Goal: Task Accomplishment & Management: Manage account settings

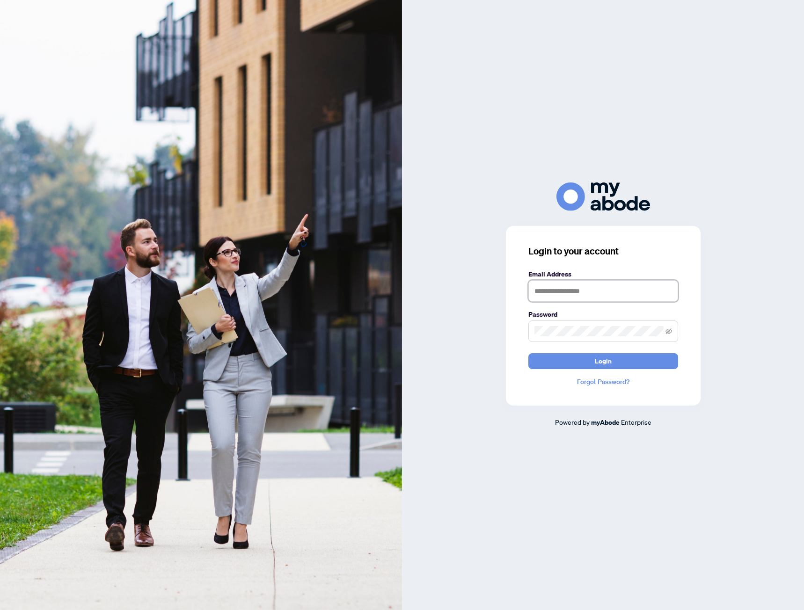
click at [562, 300] on input "text" at bounding box center [603, 291] width 150 height 22
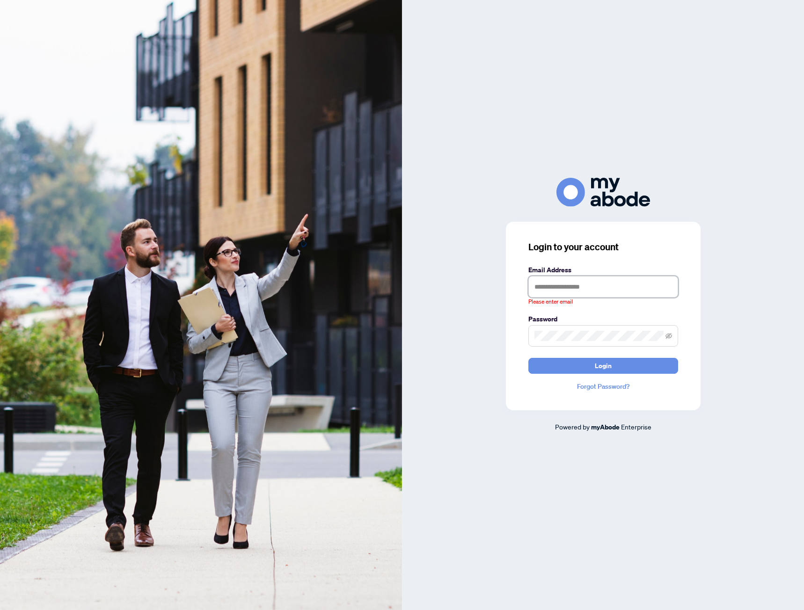
type input "**********"
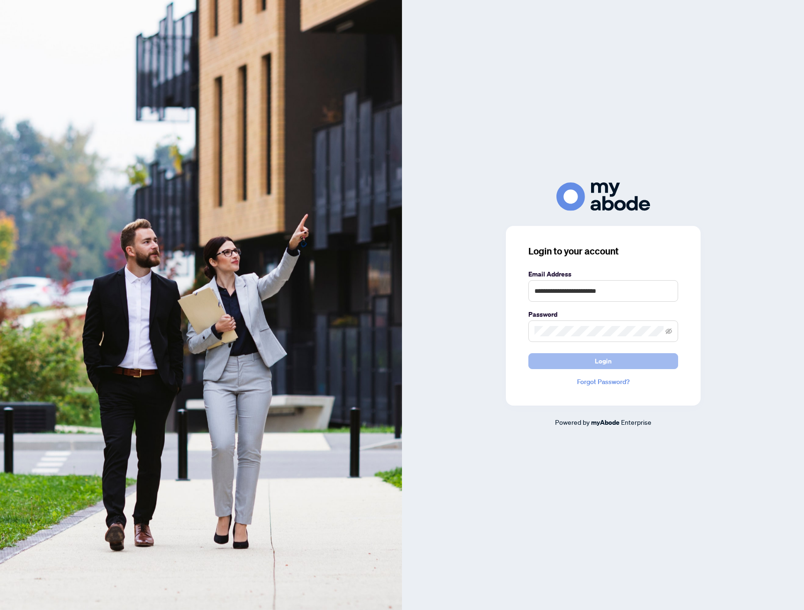
click at [610, 359] on span "Login" at bounding box center [603, 361] width 17 height 15
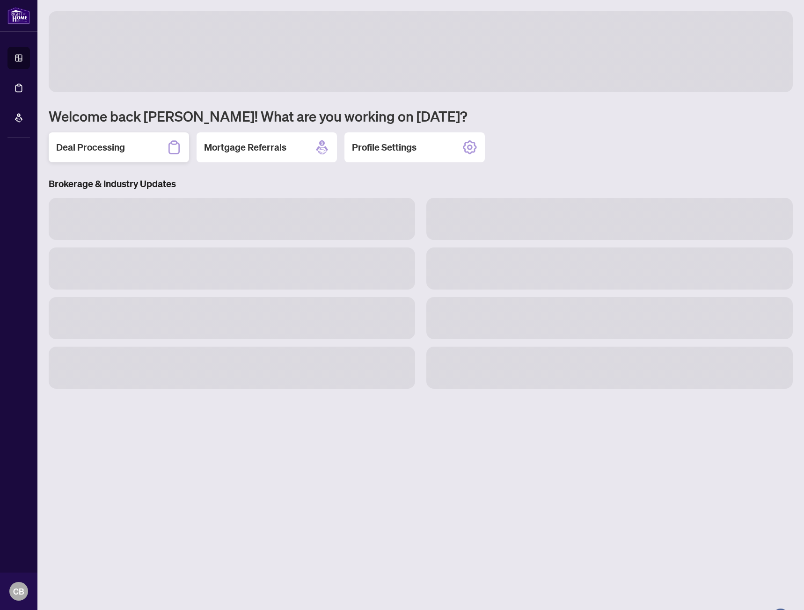
click at [97, 150] on h2 "Deal Processing" at bounding box center [90, 147] width 69 height 13
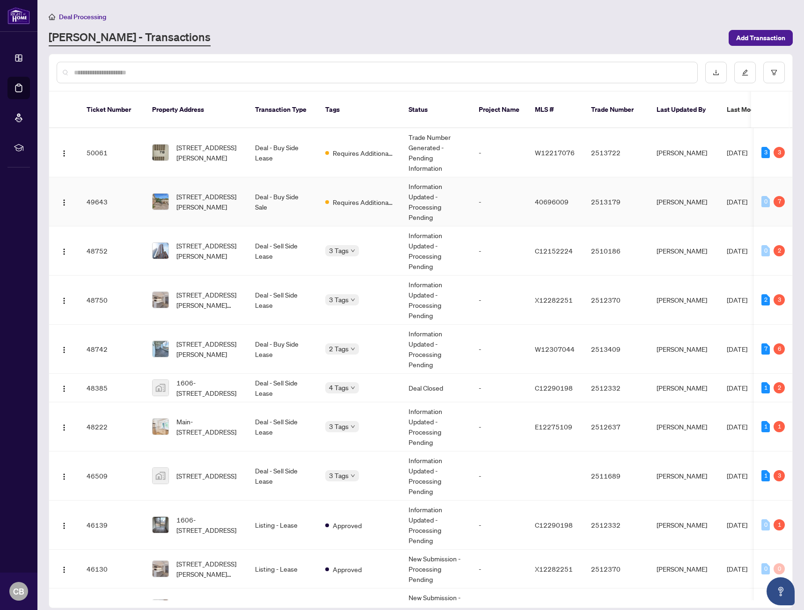
click at [178, 203] on td "[STREET_ADDRESS][PERSON_NAME]" at bounding box center [196, 201] width 103 height 49
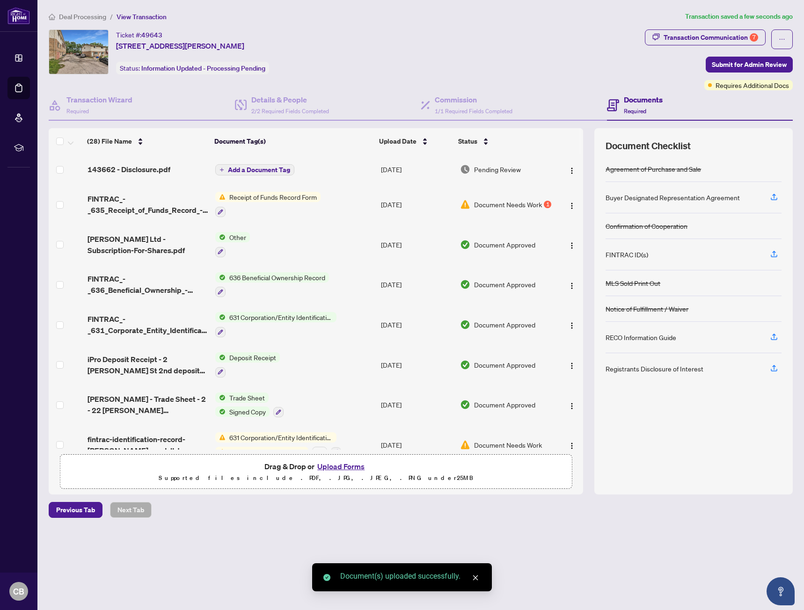
click at [443, 61] on div "Ticket #: 49643 [STREET_ADDRESS][PERSON_NAME] Status: Information Updated - Pro…" at bounding box center [345, 51] width 592 height 45
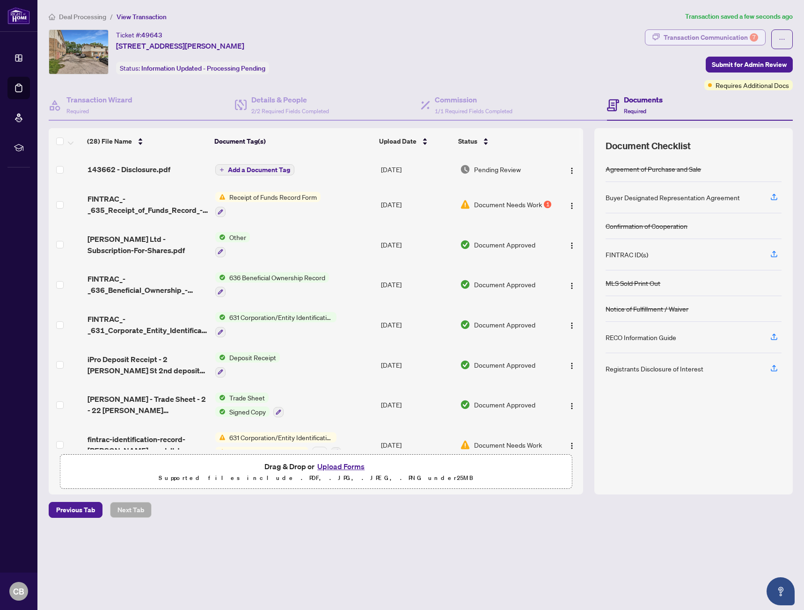
click at [711, 40] on div "Transaction Communication 7" at bounding box center [710, 37] width 94 height 15
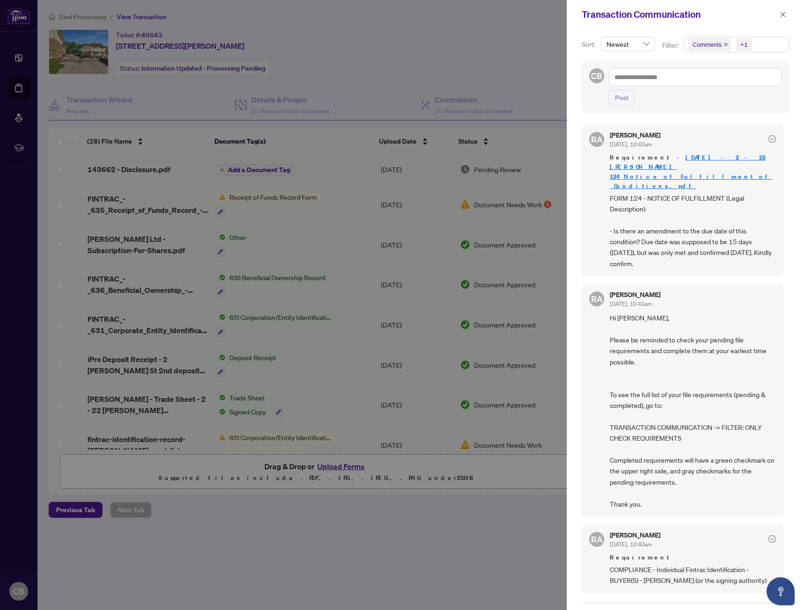
click at [625, 45] on span "Newest" at bounding box center [627, 44] width 43 height 14
click at [620, 29] on div "Sort: Newest Newest desc asc Newest Oldest Filter: Comments +1 CB Post [PERSON_…" at bounding box center [684, 319] width 237 height 581
click at [723, 44] on icon "close" at bounding box center [725, 44] width 5 height 5
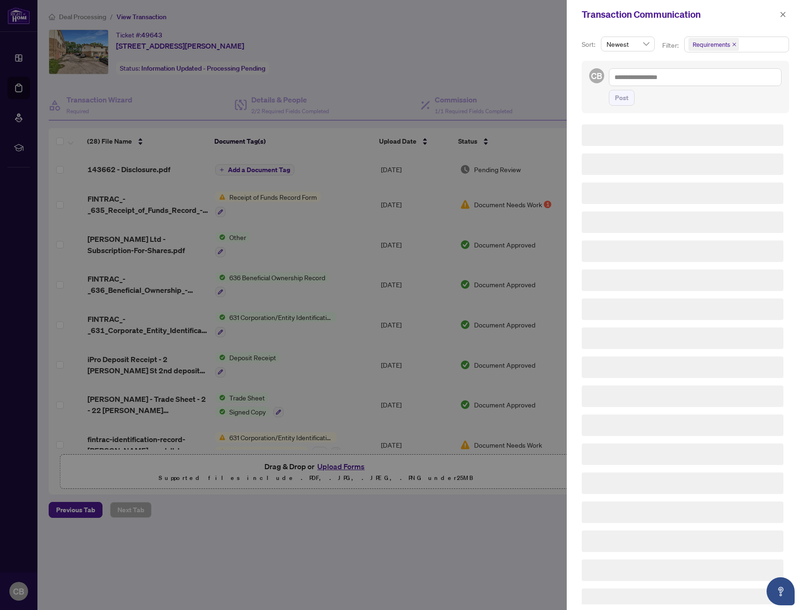
click at [723, 45] on span "Requirements" at bounding box center [710, 44] width 37 height 9
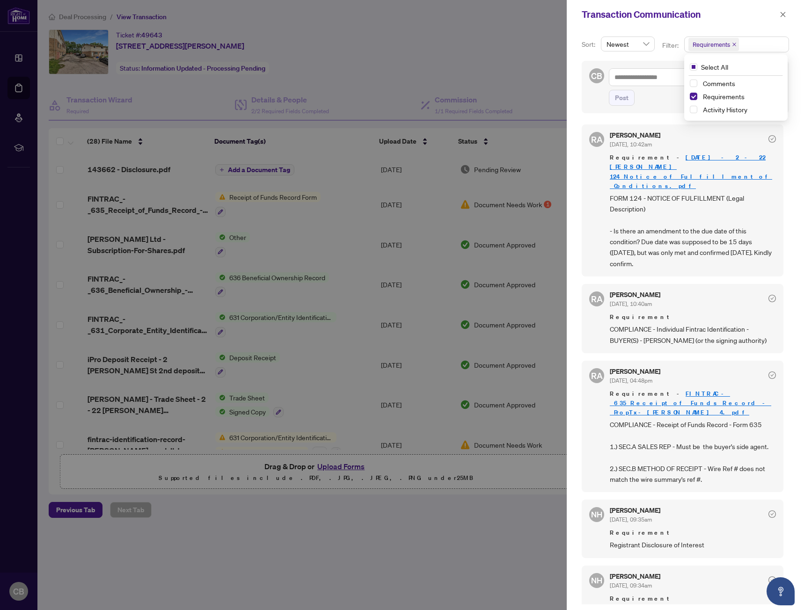
click at [734, 20] on div "Transaction Communication" at bounding box center [678, 14] width 195 height 14
click at [463, 63] on div at bounding box center [402, 305] width 804 height 610
click at [778, 14] on button "button" at bounding box center [782, 14] width 12 height 11
